Goal: Navigation & Orientation: Find specific page/section

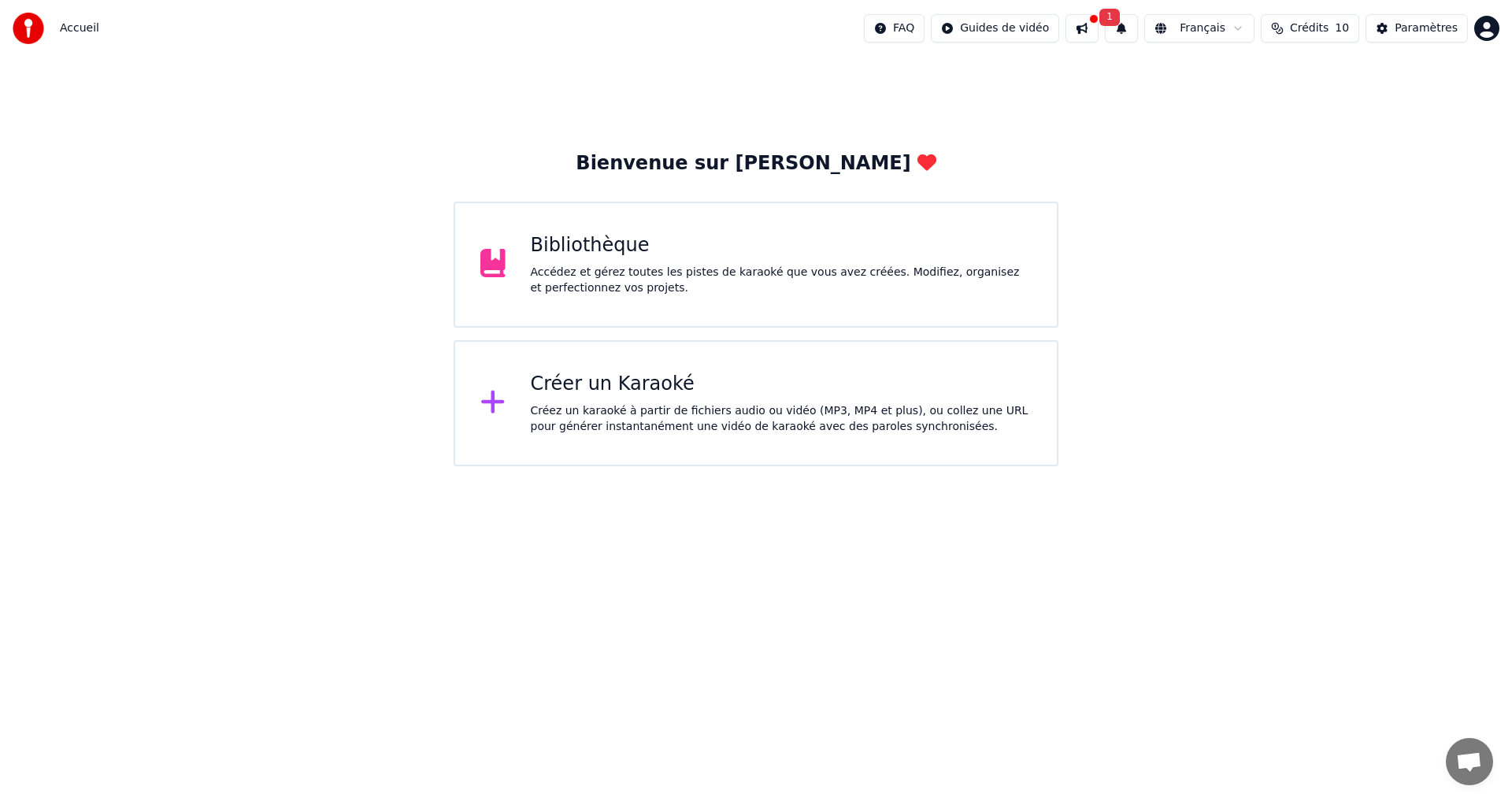
click at [686, 246] on div "Bibliothèque" at bounding box center [782, 245] width 501 height 25
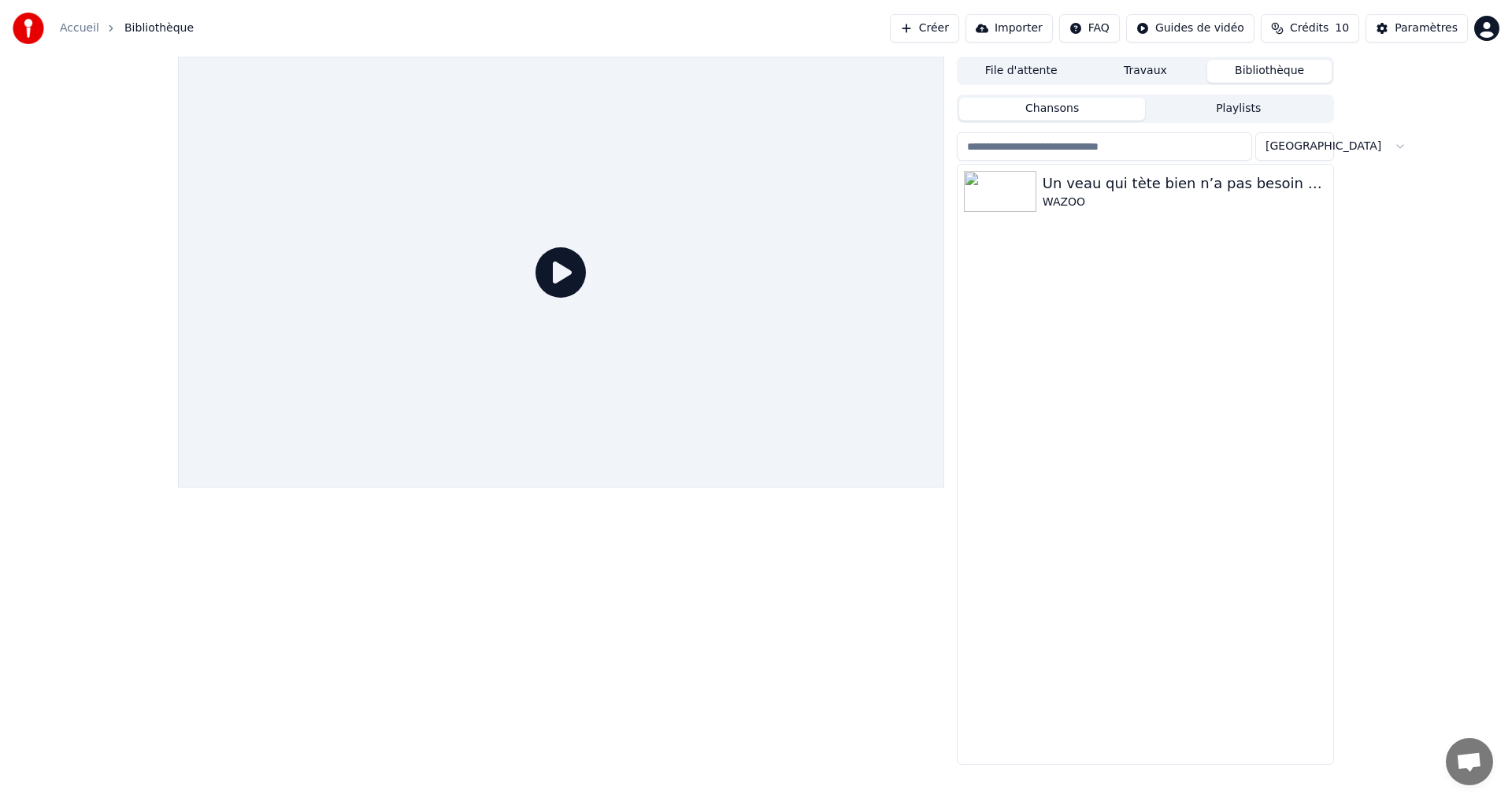
click at [1307, 142] on html "Accueil Bibliothèque Créer Importer FAQ Guides de vidéo Crédits 10 Paramètres F…" at bounding box center [756, 400] width 1512 height 801
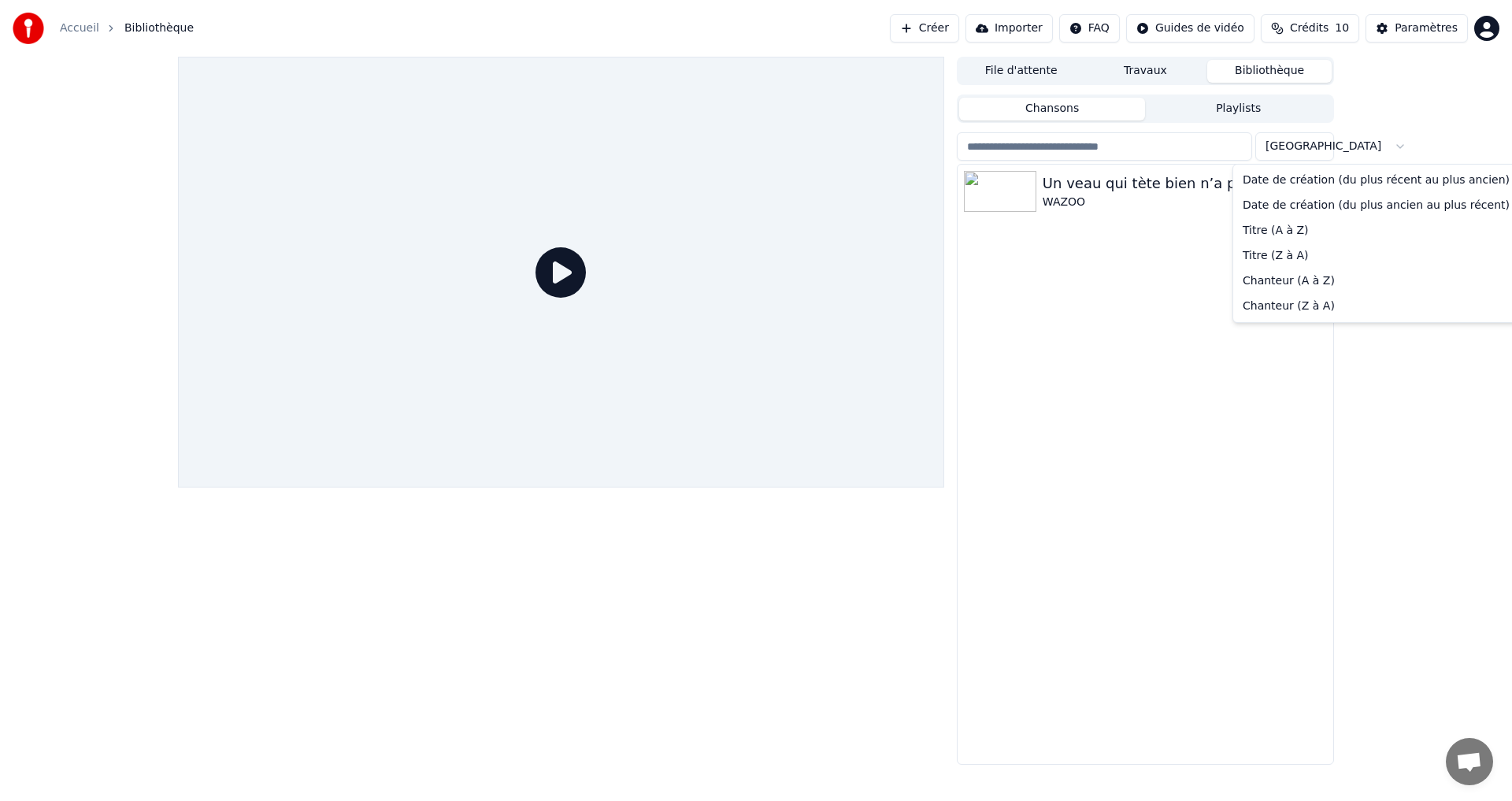
click at [1403, 119] on html "Accueil Bibliothèque Créer Importer FAQ Guides de vidéo Crédits 10 Paramètres F…" at bounding box center [756, 400] width 1512 height 801
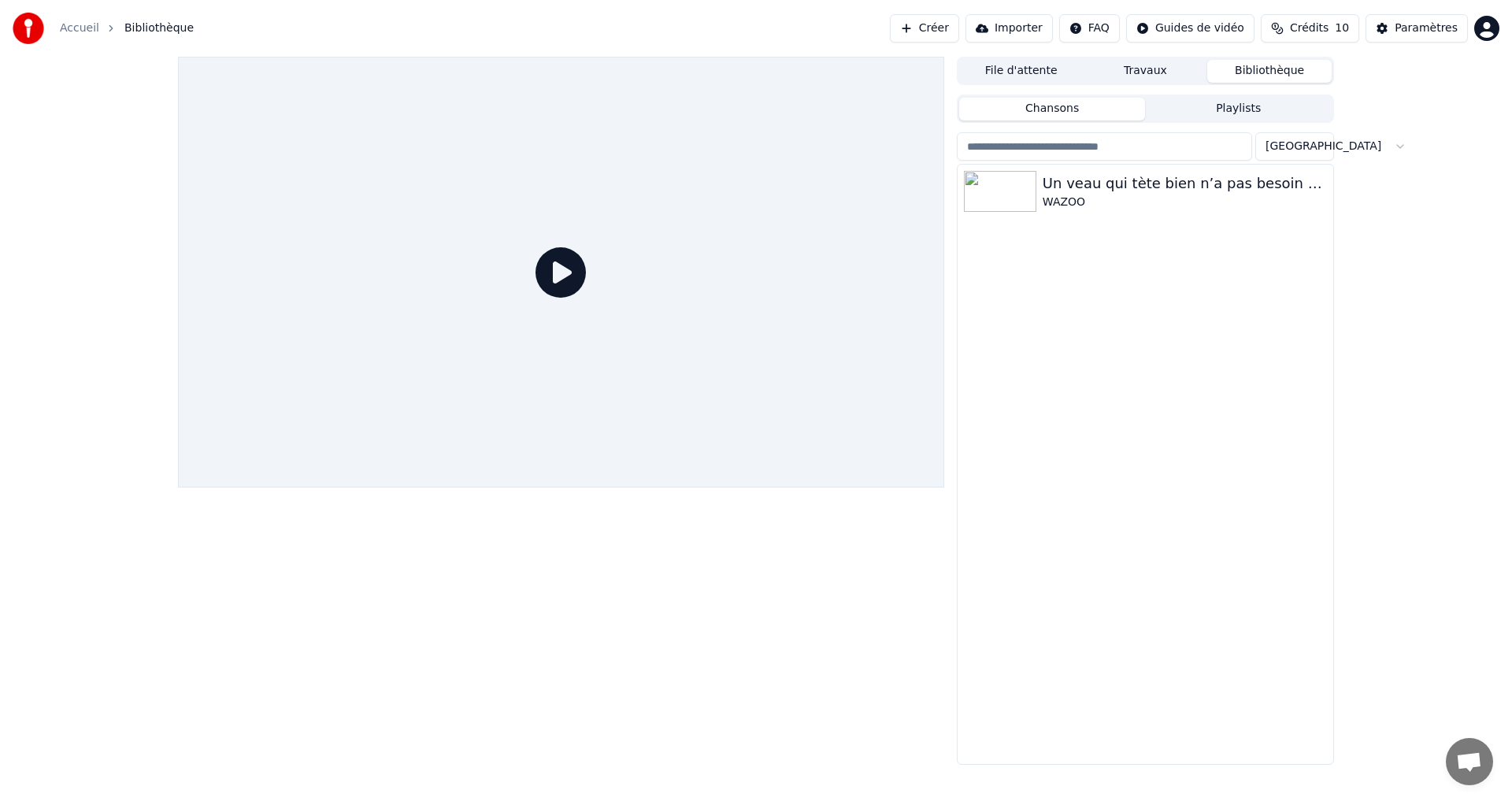
click at [1083, 149] on input "search" at bounding box center [1104, 145] width 295 height 28
click at [171, 32] on span "Bibliothèque" at bounding box center [159, 28] width 69 height 15
click at [106, 25] on icon "breadcrumb" at bounding box center [111, 28] width 11 height 11
click at [1256, 332] on div "Un veau qui tète bien n’a pas besoin de foin WAZOO" at bounding box center [1145, 464] width 375 height 600
click at [1322, 186] on icon "button" at bounding box center [1320, 191] width 15 height 13
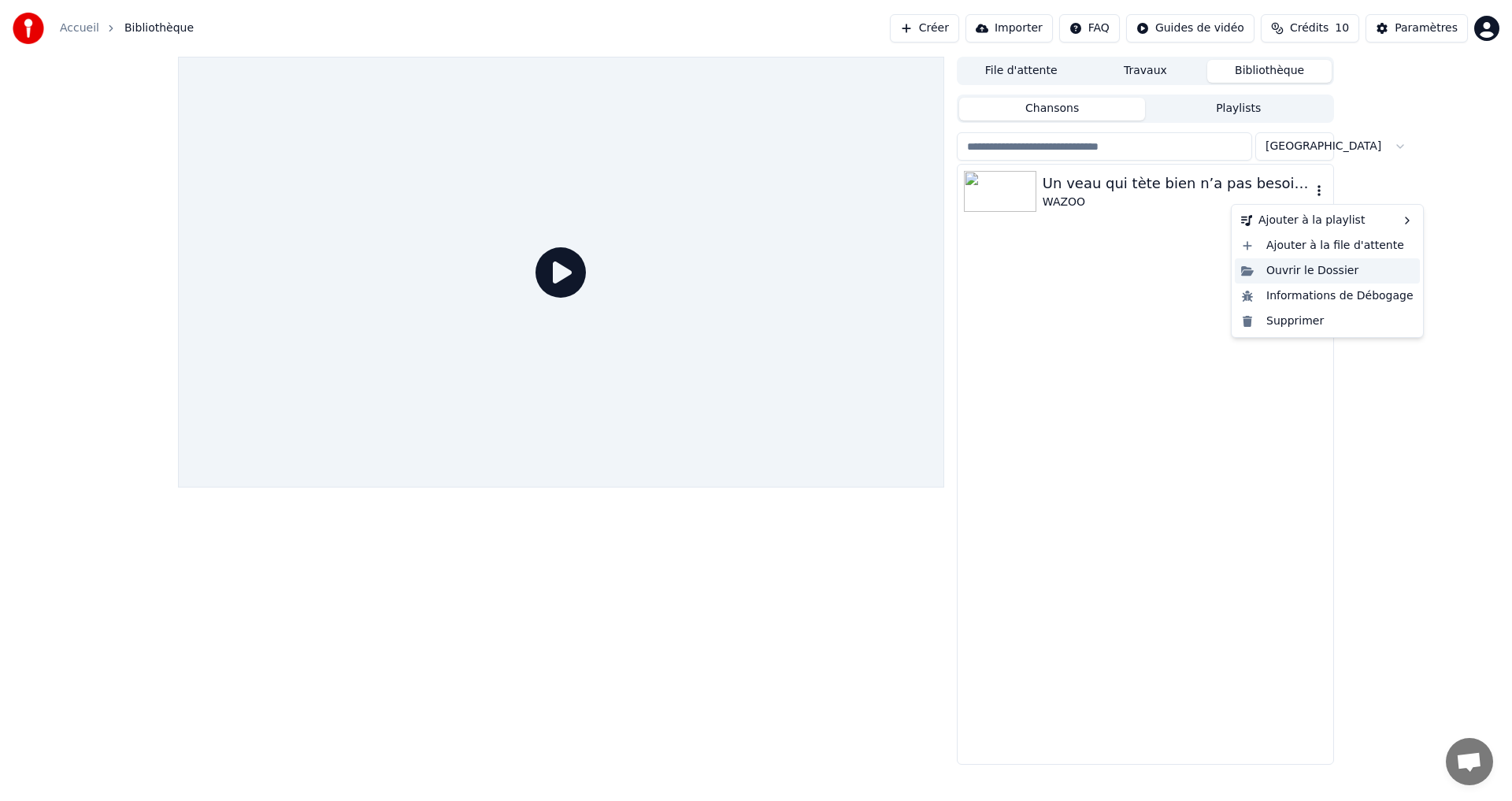
click at [1317, 271] on div "Ouvrir le Dossier" at bounding box center [1327, 271] width 185 height 25
